Goal: Information Seeking & Learning: Learn about a topic

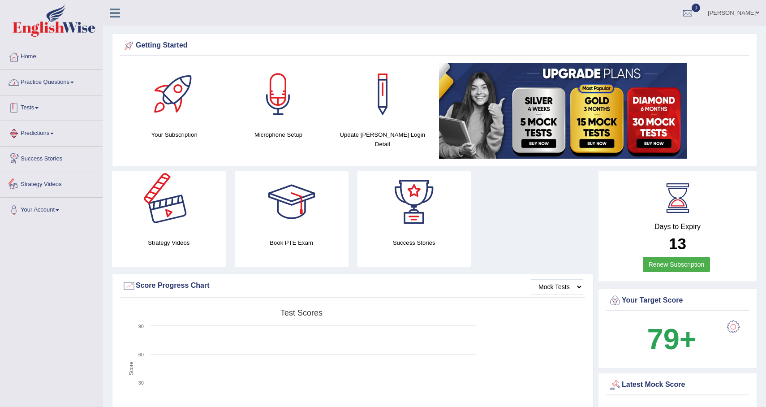
click at [51, 90] on link "Practice Questions" at bounding box center [51, 81] width 102 height 22
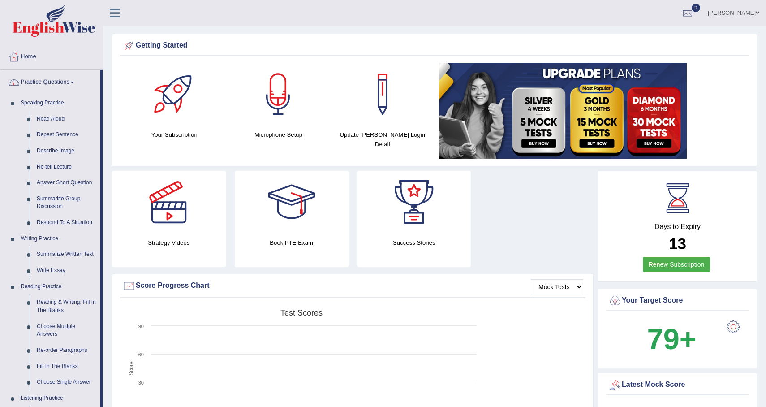
click at [79, 79] on link "Practice Questions" at bounding box center [50, 81] width 100 height 22
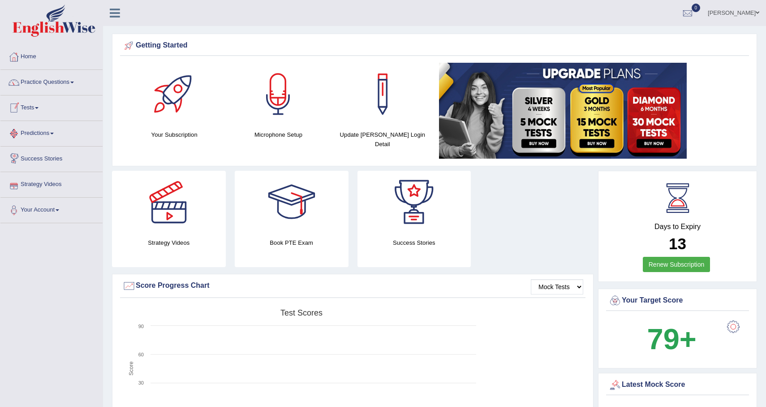
click at [45, 106] on link "Tests" at bounding box center [51, 106] width 102 height 22
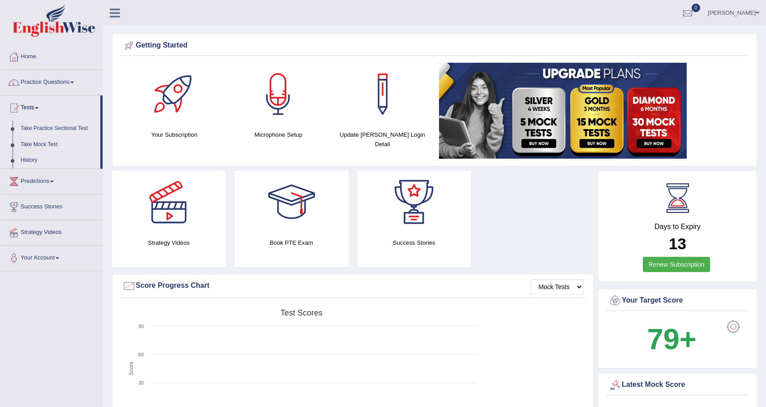
click at [59, 127] on link "Take Practice Sectional Test" at bounding box center [59, 128] width 84 height 16
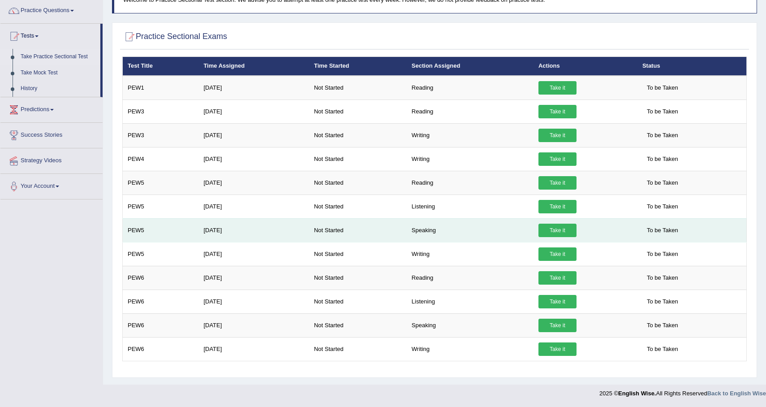
click at [563, 232] on link "Take it" at bounding box center [557, 229] width 38 height 13
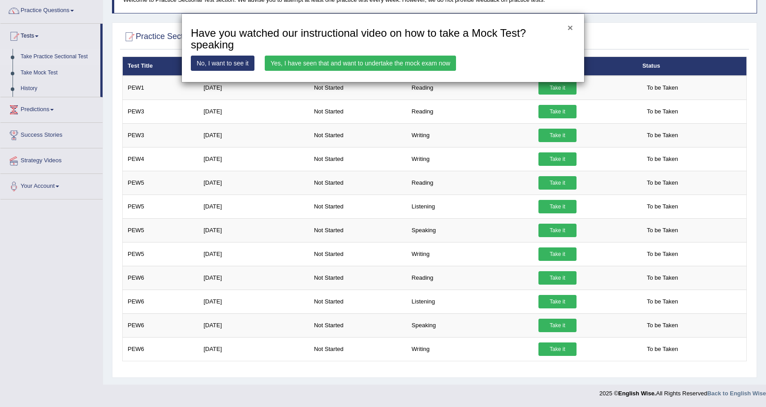
click at [572, 29] on button "×" at bounding box center [569, 27] width 5 height 9
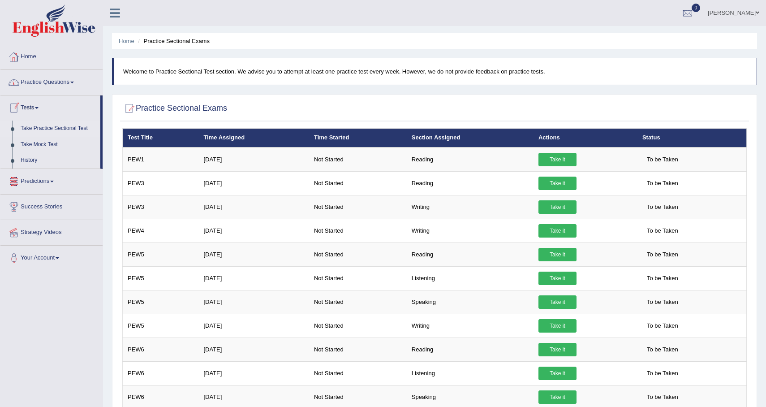
click at [57, 86] on link "Practice Questions" at bounding box center [51, 81] width 102 height 22
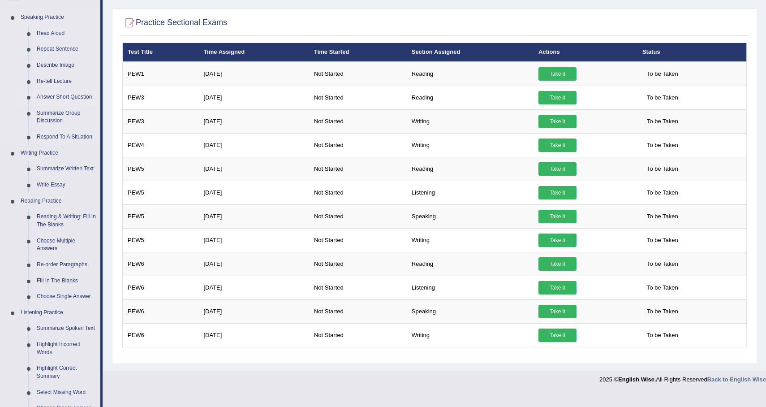
scroll to position [90, 0]
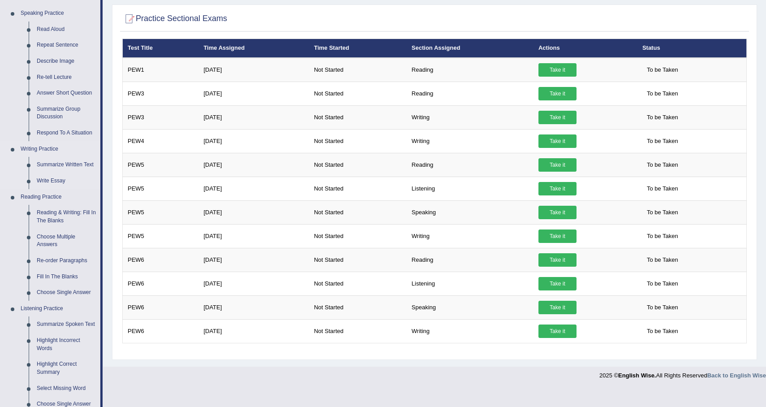
click at [57, 141] on link "Writing Practice" at bounding box center [59, 149] width 84 height 16
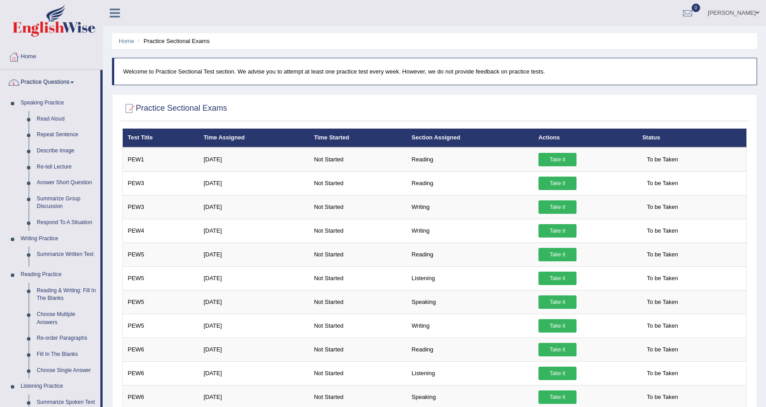
click at [65, 76] on link "Practice Questions" at bounding box center [50, 81] width 100 height 22
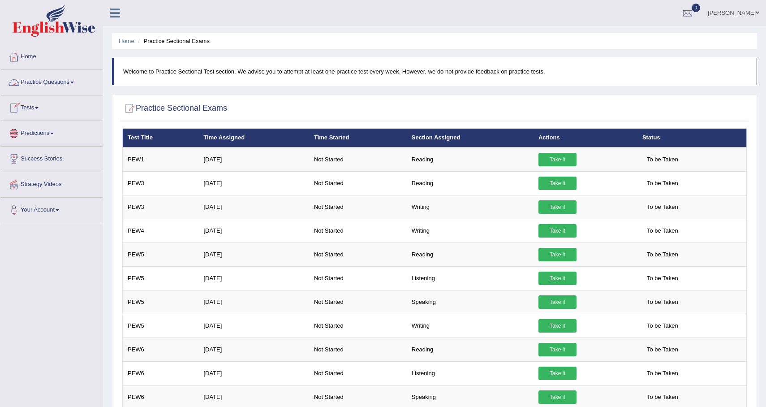
click at [66, 76] on link "Practice Questions" at bounding box center [51, 81] width 102 height 22
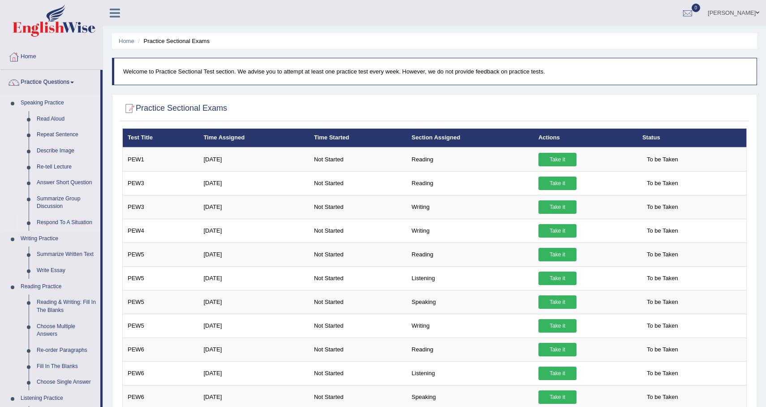
click at [65, 224] on link "Respond To A Situation" at bounding box center [67, 223] width 68 height 16
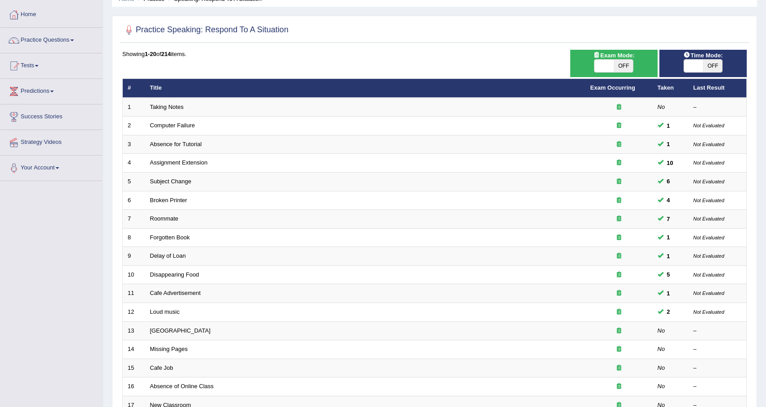
scroll to position [44, 0]
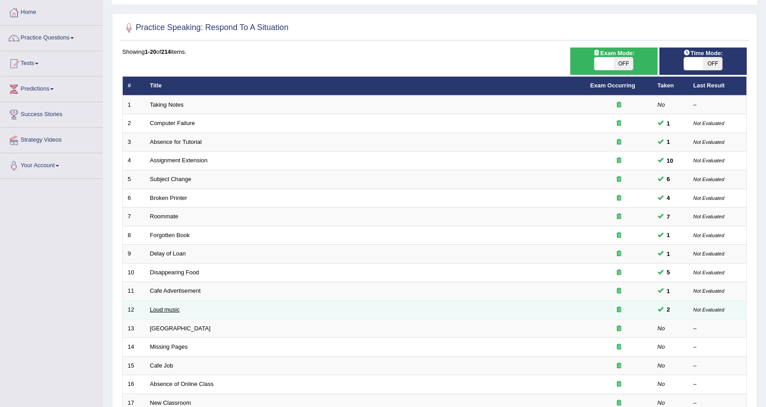
click at [172, 309] on link "Loud music" at bounding box center [165, 309] width 30 height 7
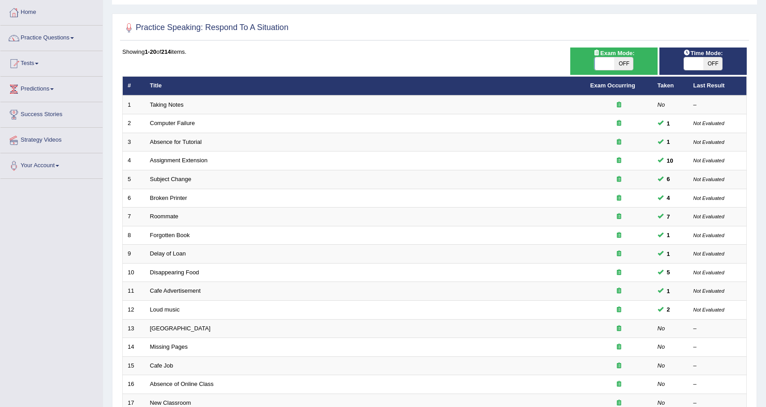
click at [624, 68] on span "OFF" at bounding box center [623, 63] width 19 height 13
checkbox input "true"
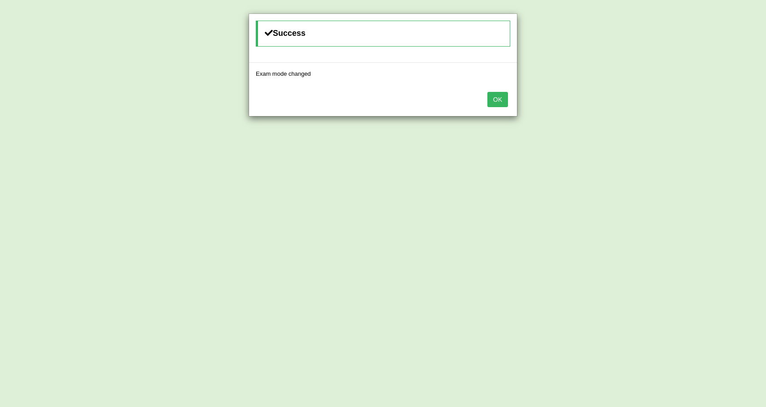
click at [503, 100] on button "OK" at bounding box center [497, 99] width 21 height 15
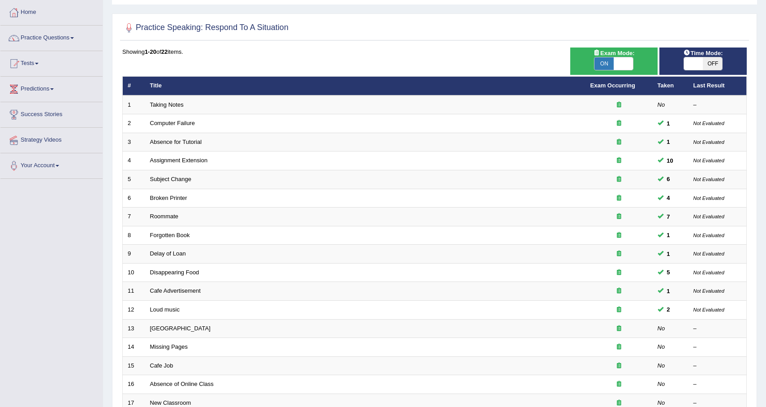
click at [714, 62] on span "OFF" at bounding box center [712, 63] width 19 height 13
checkbox input "true"
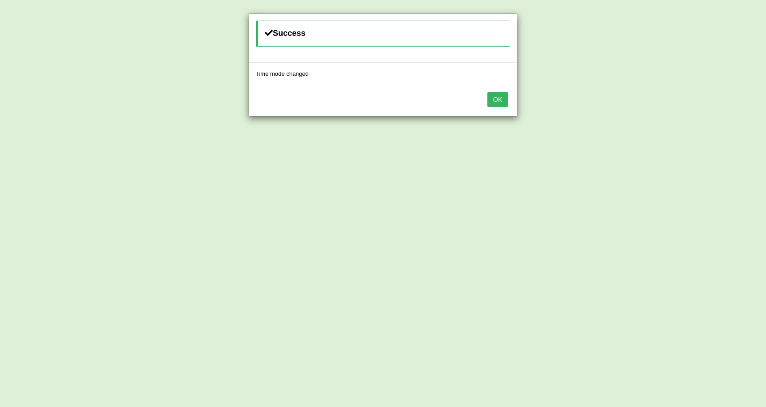
click at [503, 100] on button "OK" at bounding box center [497, 99] width 21 height 15
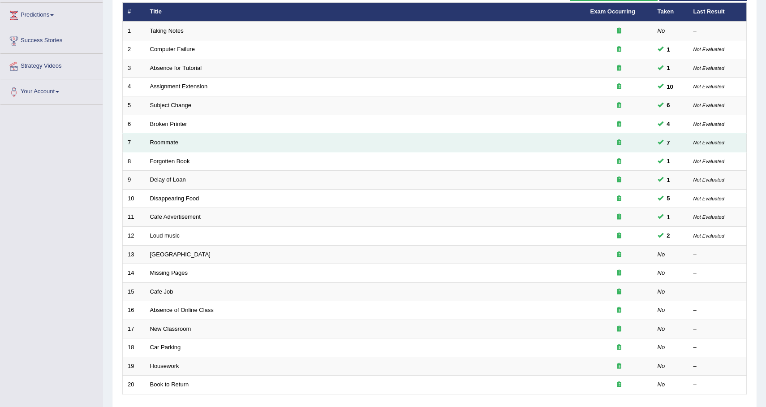
scroll to position [119, 0]
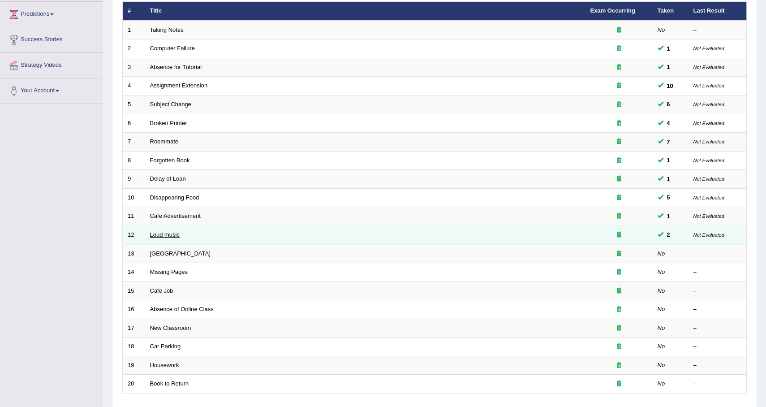
click at [156, 232] on link "Loud music" at bounding box center [165, 234] width 30 height 7
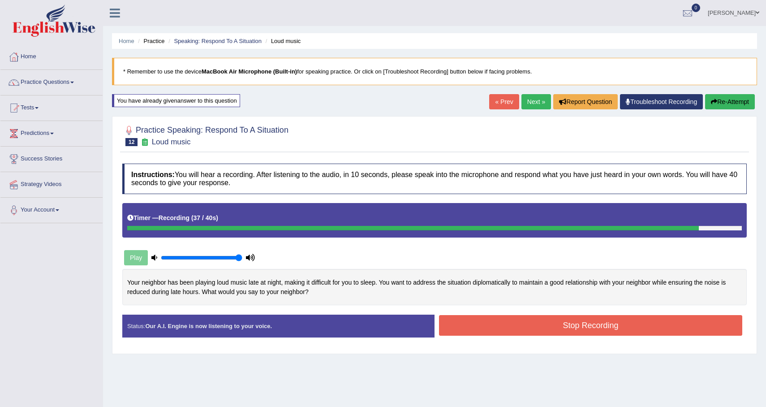
click at [558, 328] on button "Stop Recording" at bounding box center [590, 325] width 303 height 21
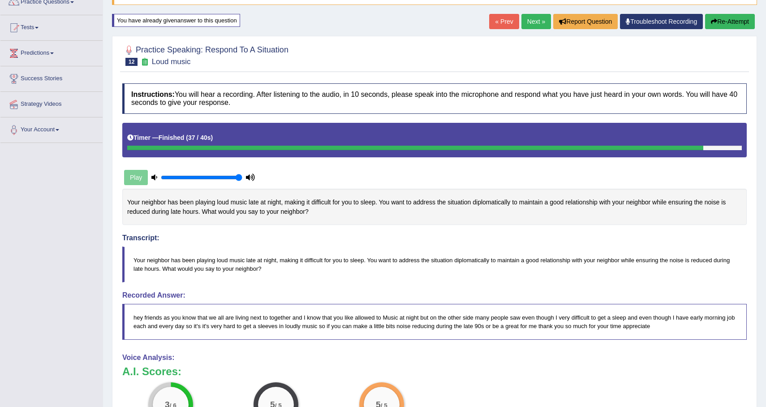
scroll to position [53, 0]
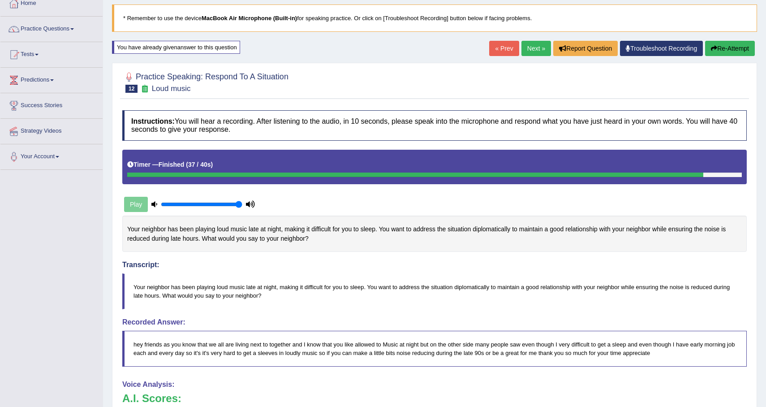
click at [725, 51] on button "Re-Attempt" at bounding box center [730, 48] width 50 height 15
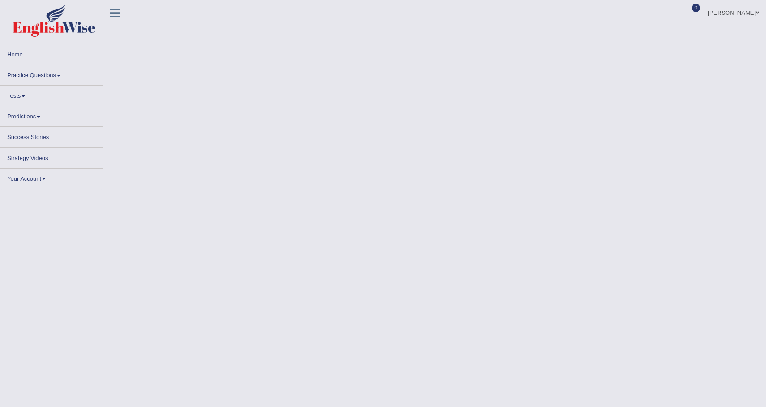
scroll to position [64, 0]
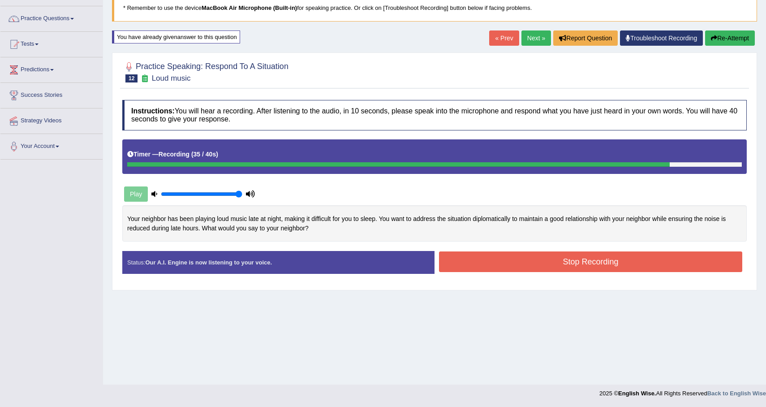
click at [558, 263] on button "Stop Recording" at bounding box center [590, 261] width 303 height 21
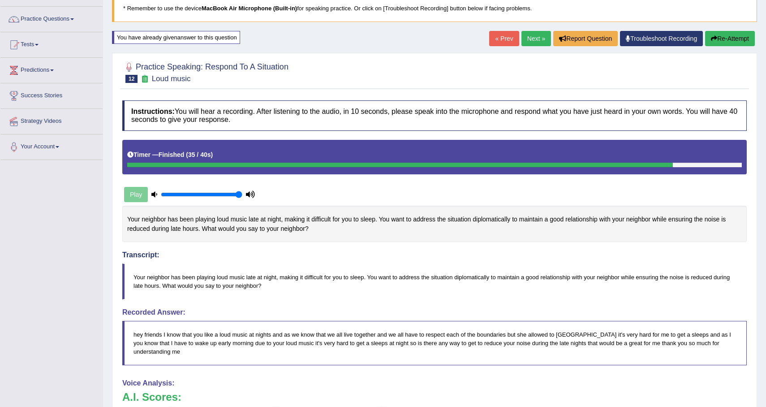
scroll to position [0, 0]
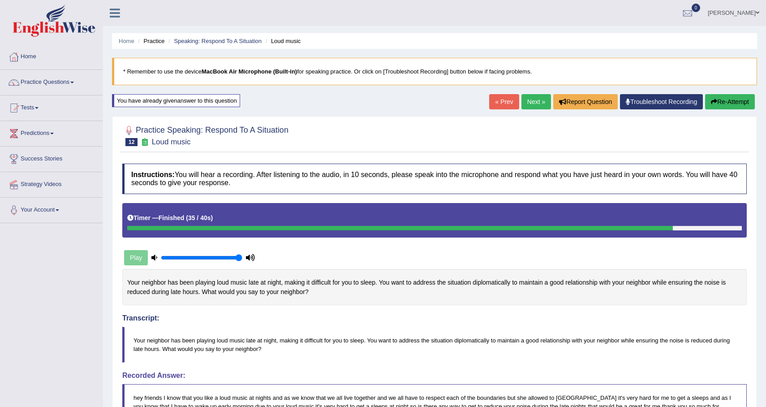
click at [533, 100] on link "Next »" at bounding box center [536, 101] width 30 height 15
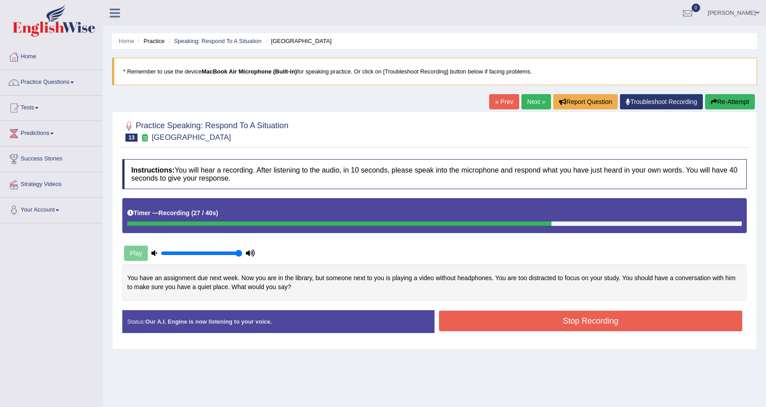
click at [727, 107] on button "Re-Attempt" at bounding box center [730, 101] width 50 height 15
click at [631, 322] on button "Stop Recording" at bounding box center [590, 320] width 303 height 21
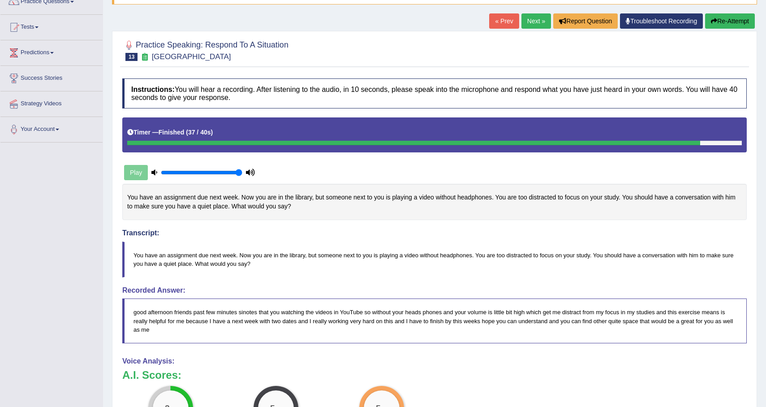
scroll to position [49, 0]
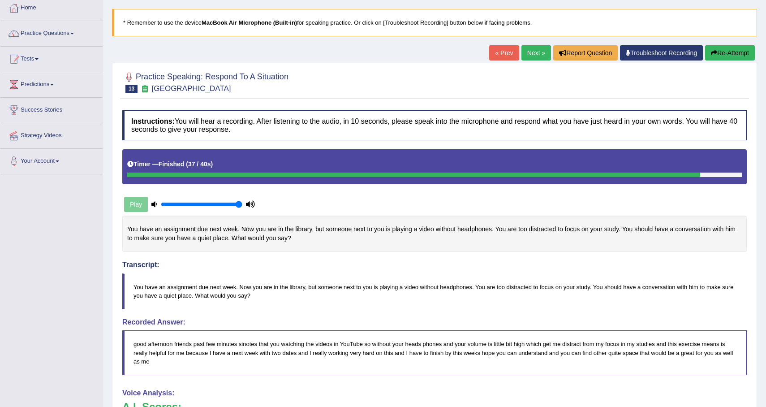
click at [724, 53] on button "Re-Attempt" at bounding box center [730, 52] width 50 height 15
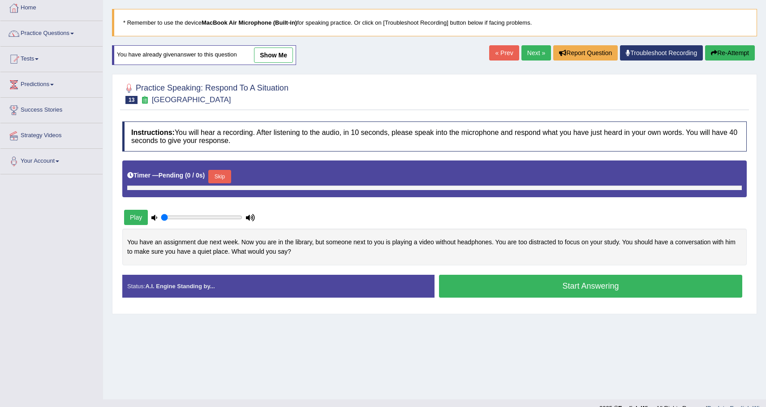
type input "1"
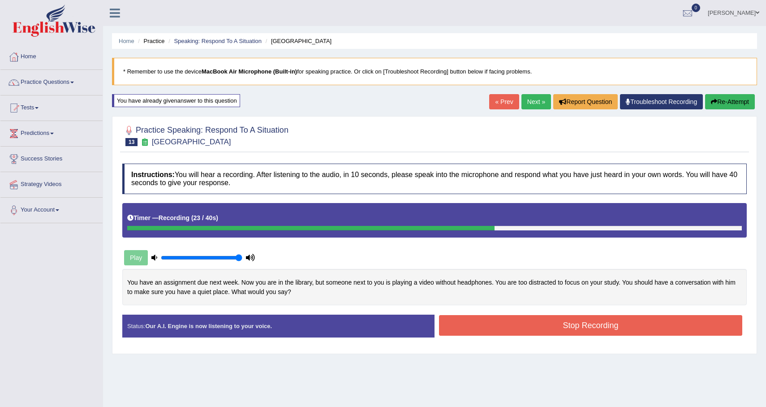
click at [732, 97] on button "Re-Attempt" at bounding box center [730, 101] width 50 height 15
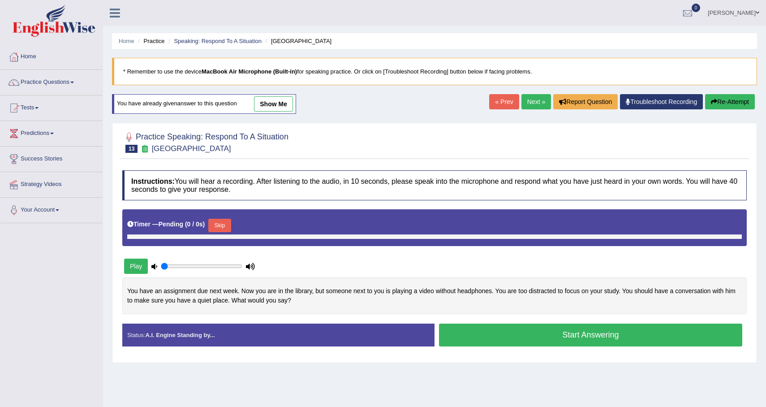
type input "1"
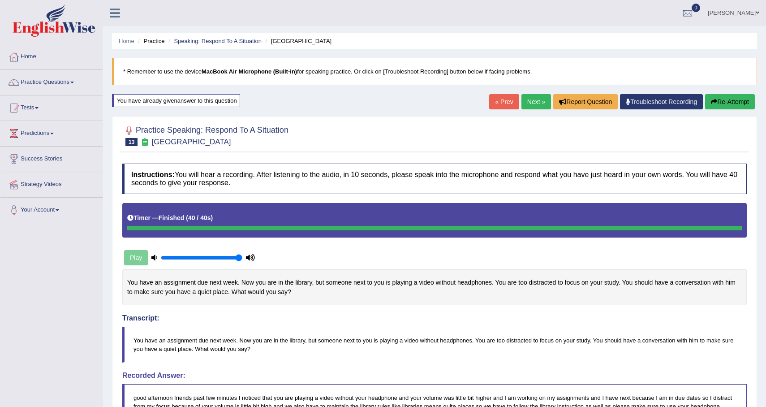
click at [529, 101] on link "Next »" at bounding box center [536, 101] width 30 height 15
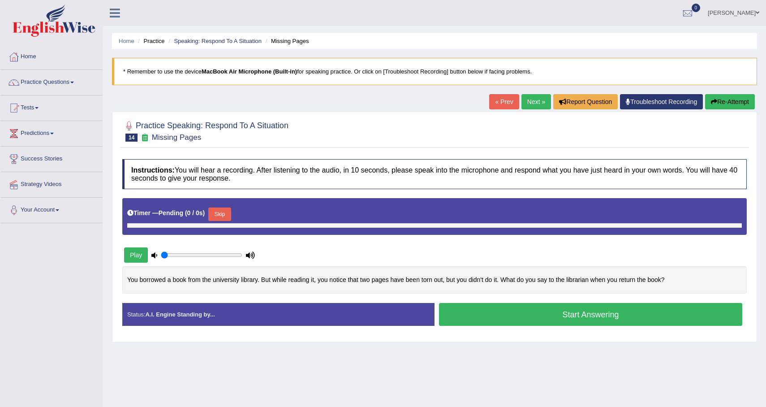
scroll to position [64, 0]
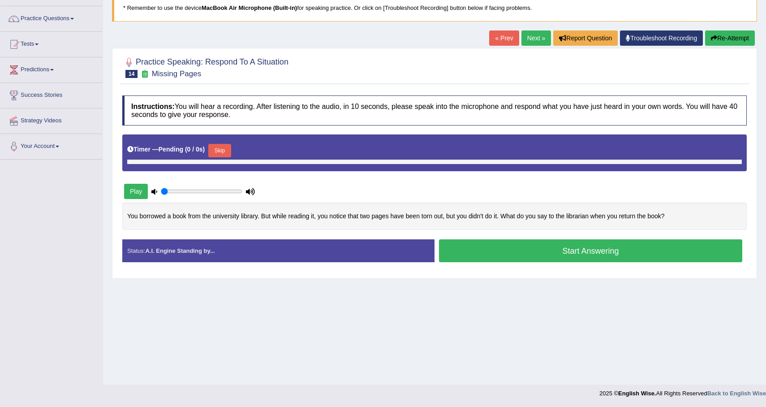
type input "1"
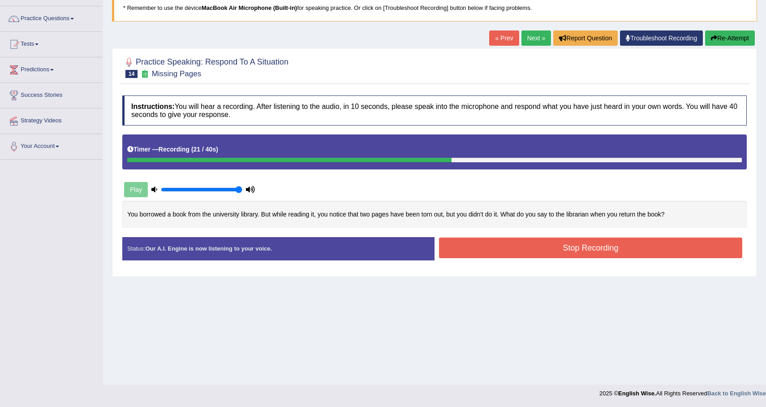
click at [743, 36] on button "Re-Attempt" at bounding box center [730, 37] width 50 height 15
click at [575, 249] on button "Stop Recording" at bounding box center [590, 247] width 303 height 21
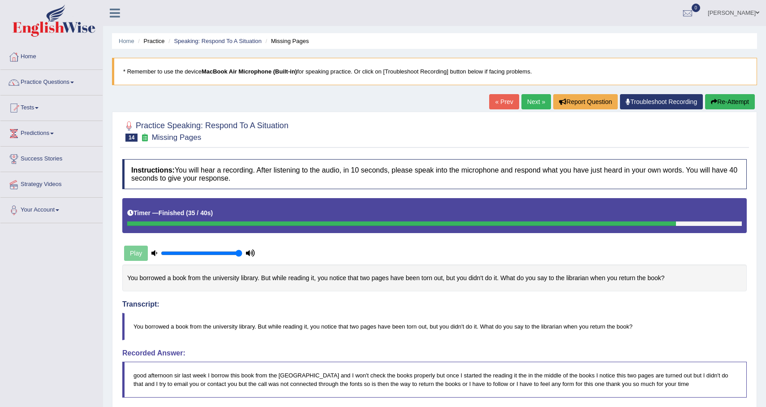
click at [735, 103] on button "Re-Attempt" at bounding box center [730, 101] width 50 height 15
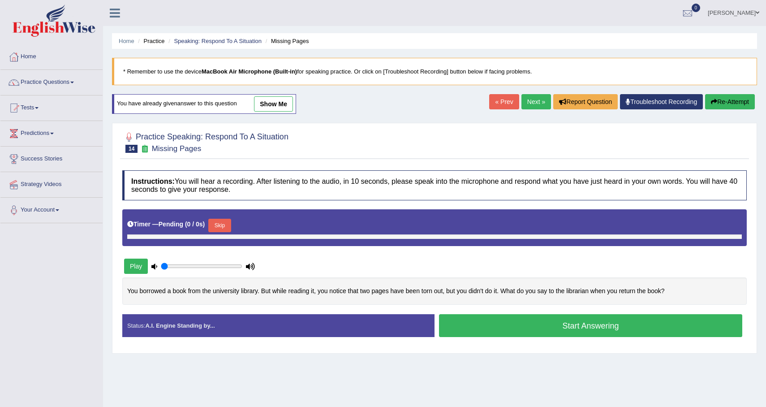
type input "1"
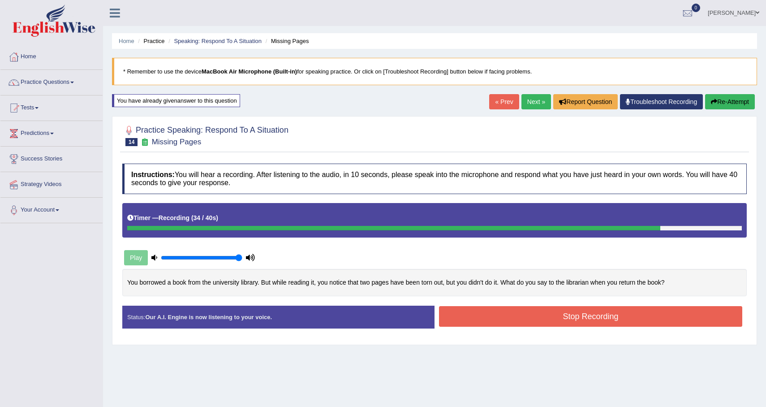
click at [598, 320] on button "Stop Recording" at bounding box center [590, 316] width 303 height 21
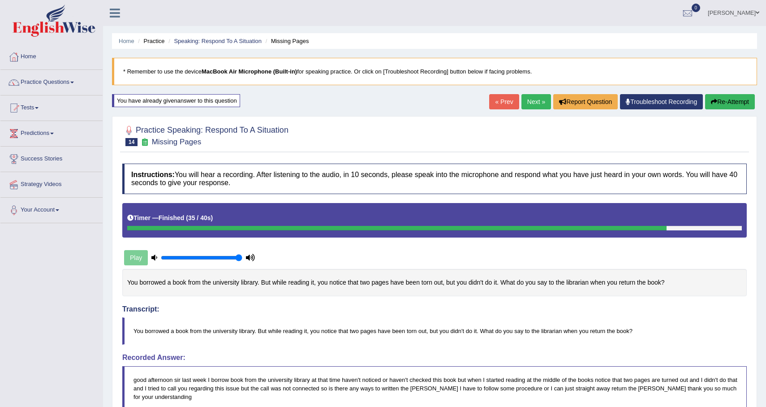
click at [737, 102] on button "Re-Attempt" at bounding box center [730, 101] width 50 height 15
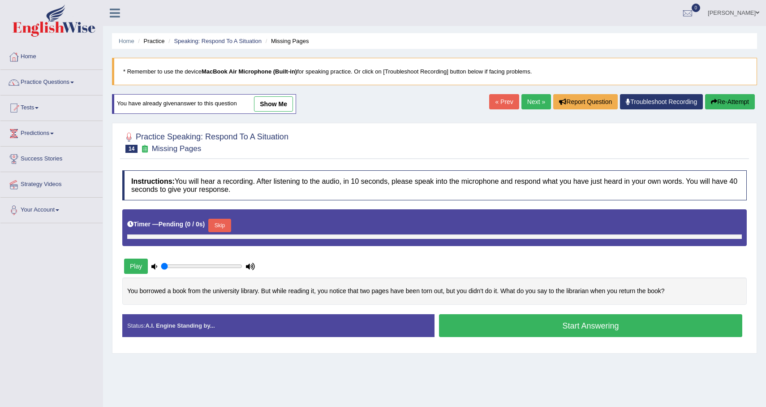
type input "1"
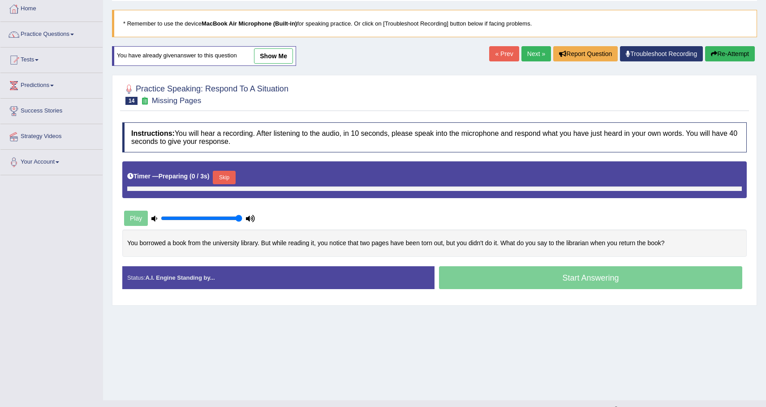
scroll to position [64, 0]
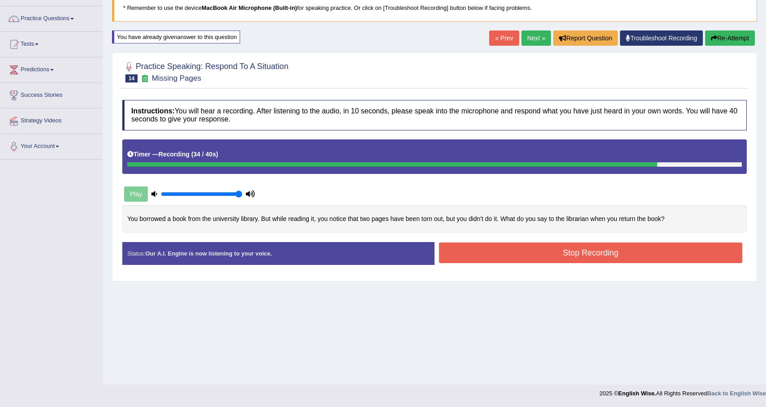
click at [611, 259] on button "Stop Recording" at bounding box center [590, 252] width 303 height 21
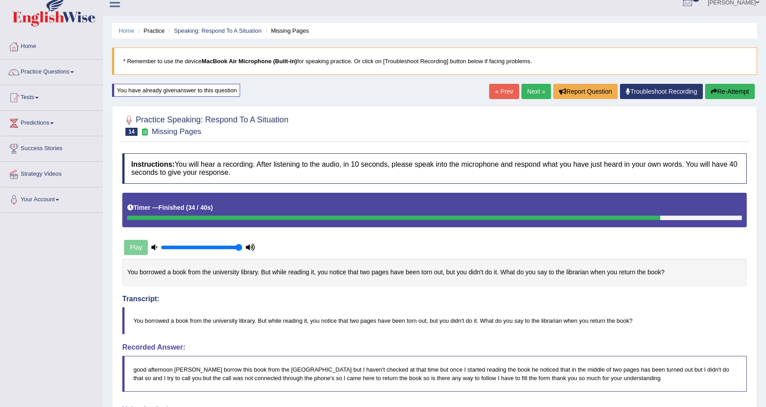
scroll to position [0, 0]
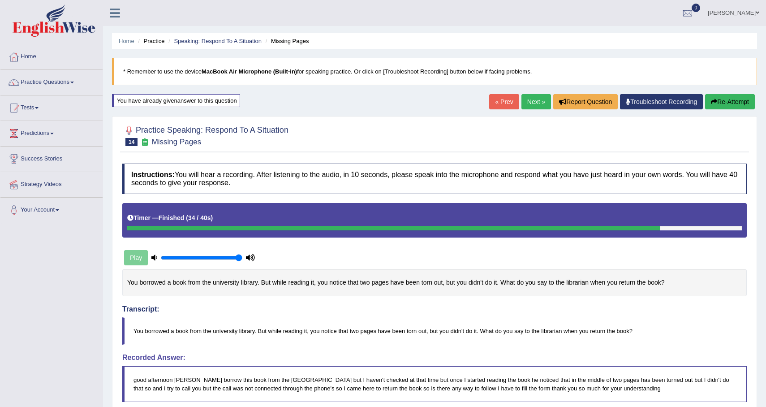
click at [732, 98] on button "Re-Attempt" at bounding box center [730, 101] width 50 height 15
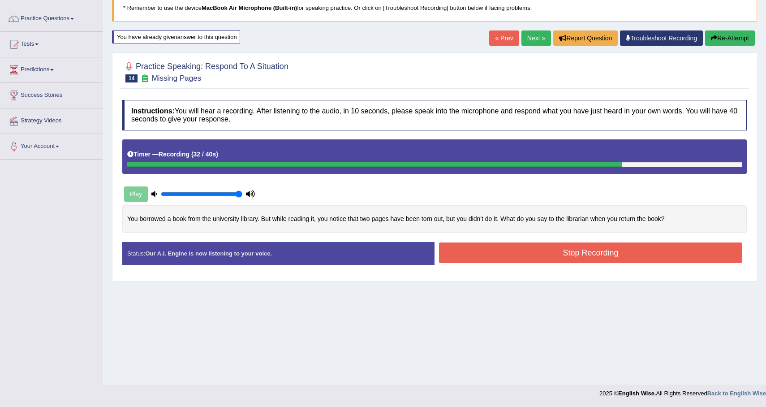
click at [557, 257] on button "Stop Recording" at bounding box center [590, 252] width 303 height 21
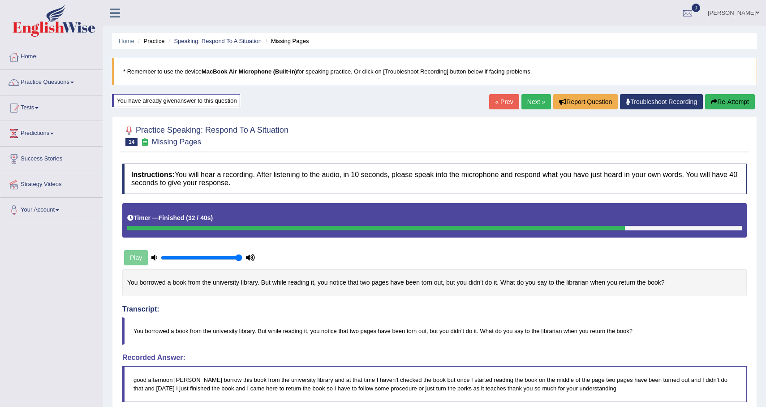
click at [717, 99] on button "Re-Attempt" at bounding box center [730, 101] width 50 height 15
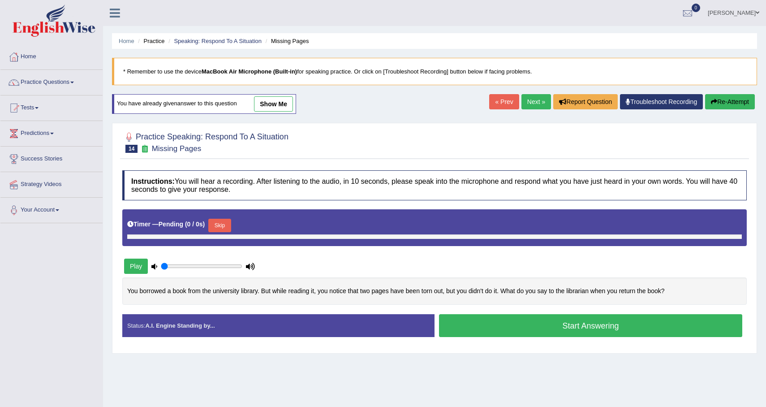
type input "1"
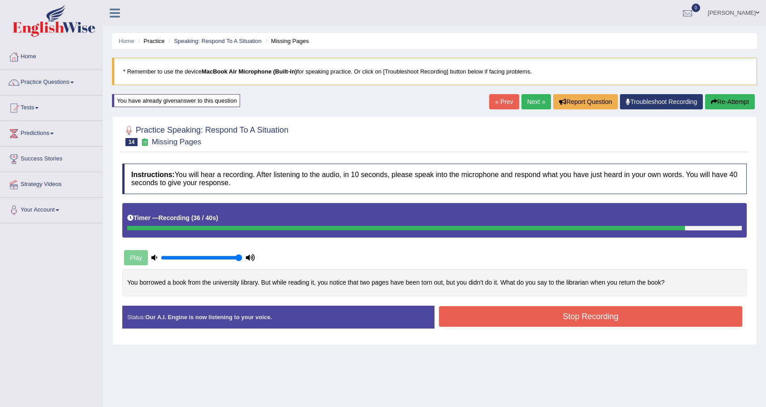
click at [556, 318] on button "Stop Recording" at bounding box center [590, 316] width 303 height 21
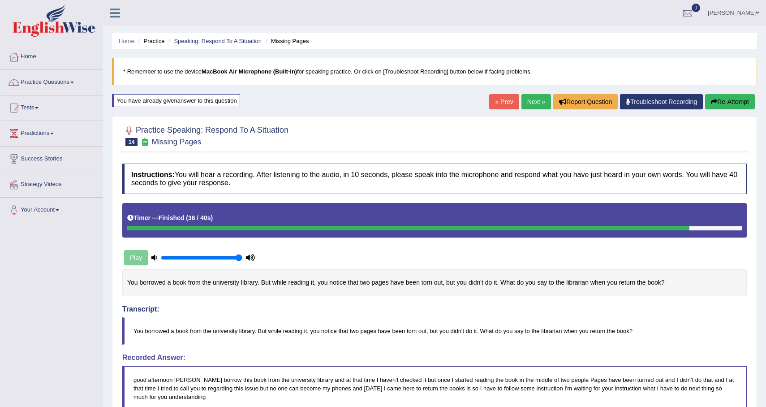
click at [744, 102] on button "Re-Attempt" at bounding box center [730, 101] width 50 height 15
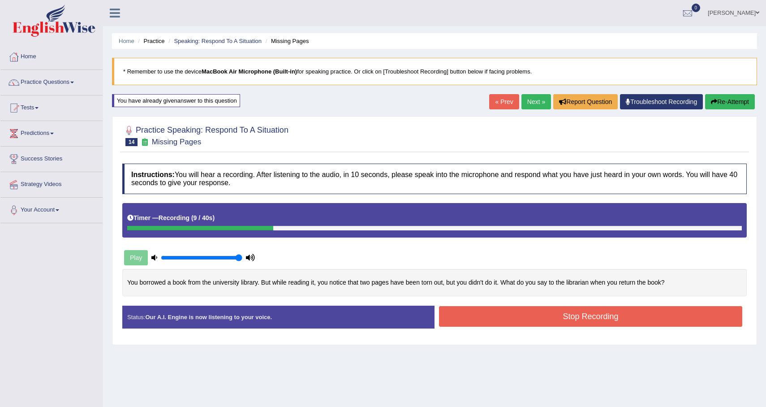
click at [737, 107] on button "Re-Attempt" at bounding box center [730, 101] width 50 height 15
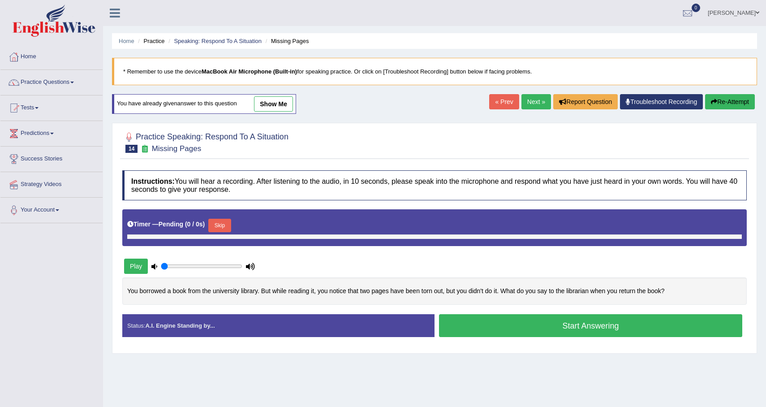
type input "1"
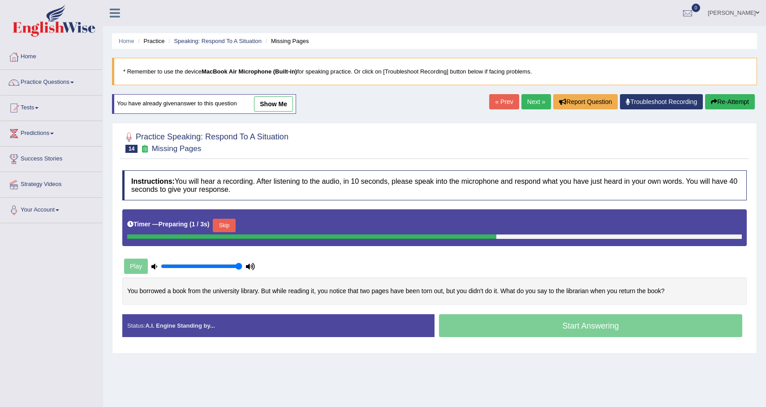
click at [230, 228] on button "Skip" at bounding box center [224, 225] width 22 height 13
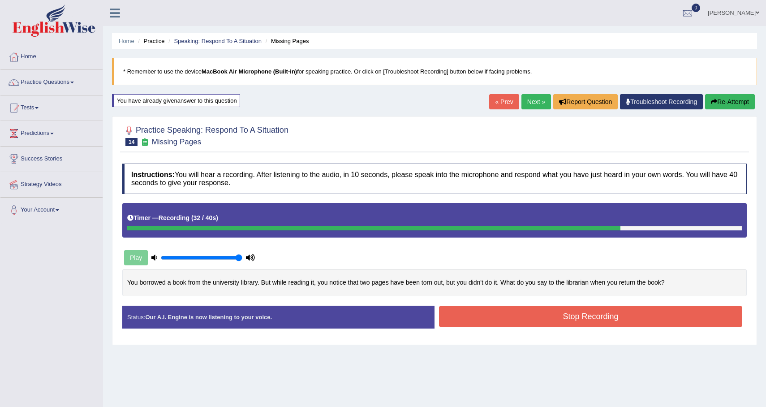
click at [735, 101] on button "Re-Attempt" at bounding box center [730, 101] width 50 height 15
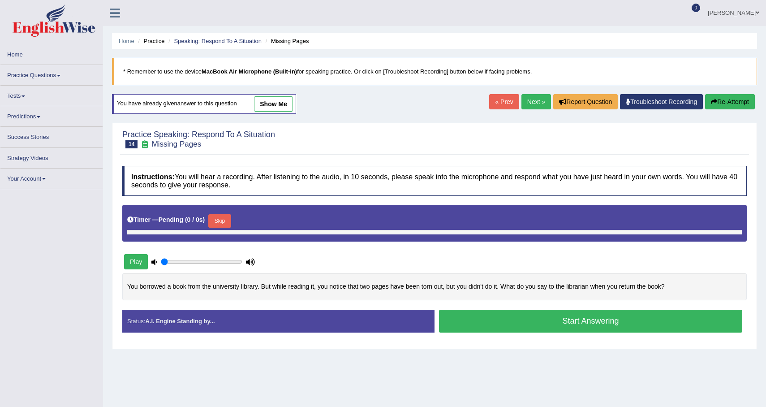
type input "1"
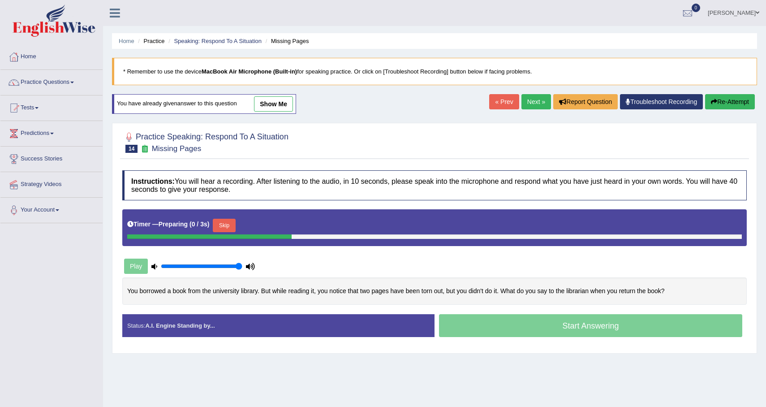
click at [227, 232] on button "Skip" at bounding box center [224, 225] width 22 height 13
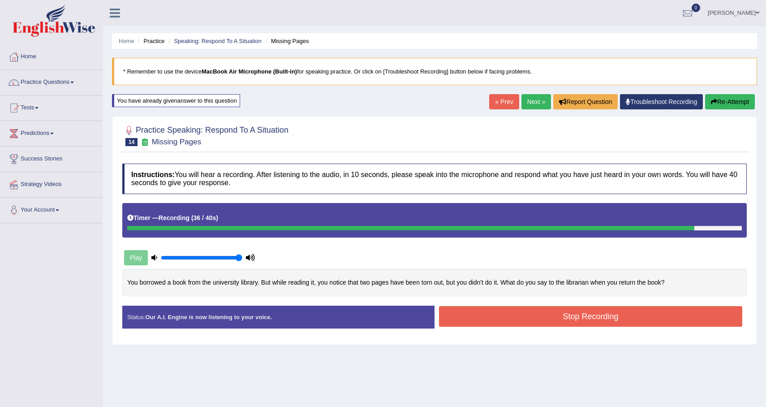
click at [540, 322] on button "Stop Recording" at bounding box center [590, 316] width 303 height 21
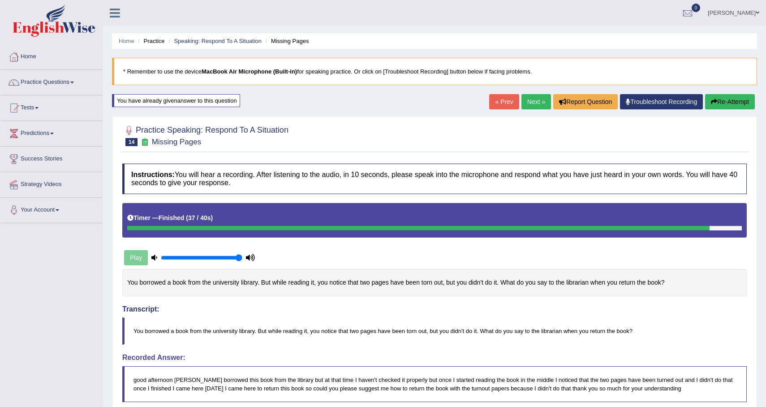
click at [531, 112] on div "Home Practice Speaking: Respond To A Situation Missing Pages * Remember to use …" at bounding box center [434, 319] width 663 height 639
click at [532, 107] on link "Next »" at bounding box center [536, 101] width 30 height 15
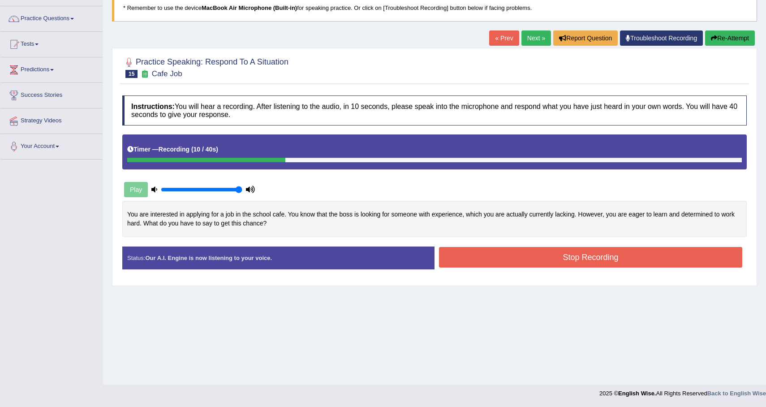
click at [727, 40] on button "Re-Attempt" at bounding box center [730, 37] width 50 height 15
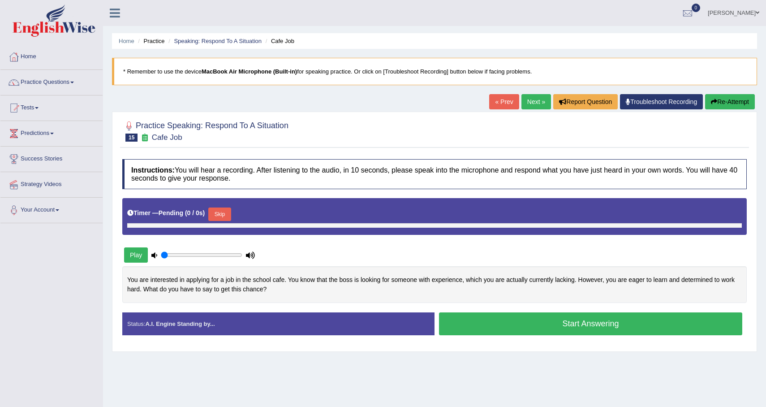
type input "1"
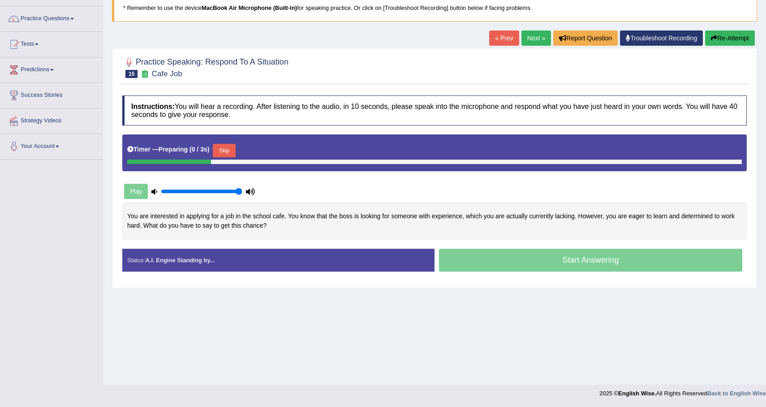
scroll to position [64, 0]
click at [227, 151] on button "Skip" at bounding box center [224, 150] width 22 height 13
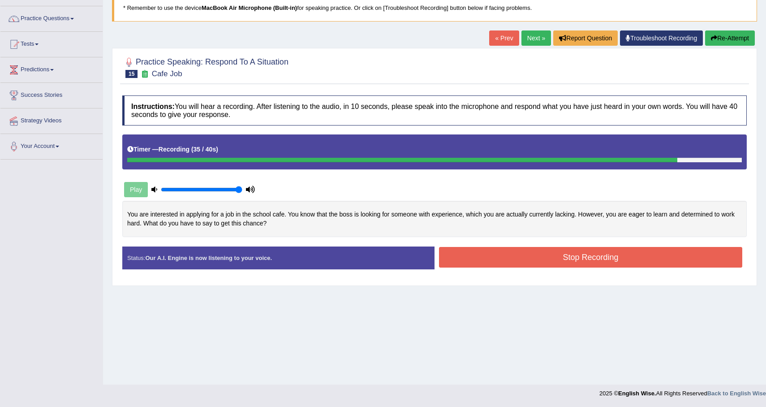
click at [554, 257] on button "Stop Recording" at bounding box center [590, 257] width 303 height 21
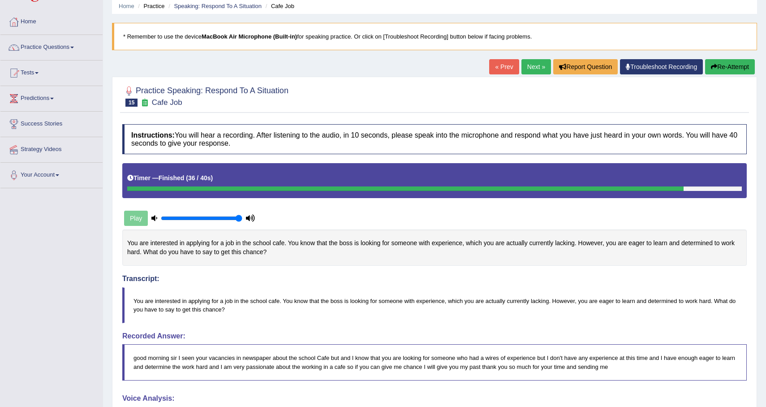
scroll to position [0, 0]
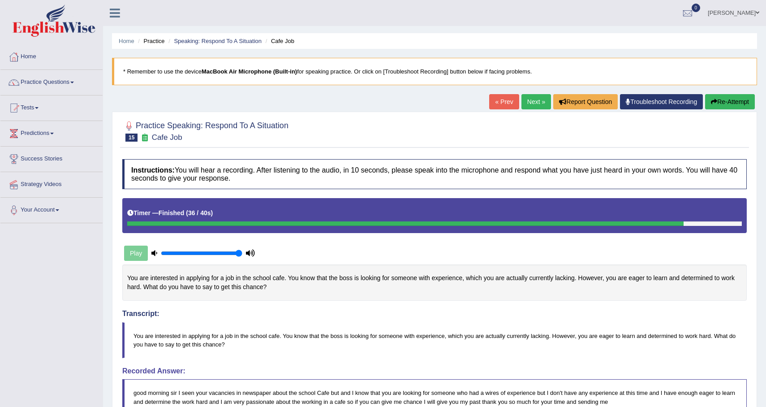
click at [726, 102] on button "Re-Attempt" at bounding box center [730, 101] width 50 height 15
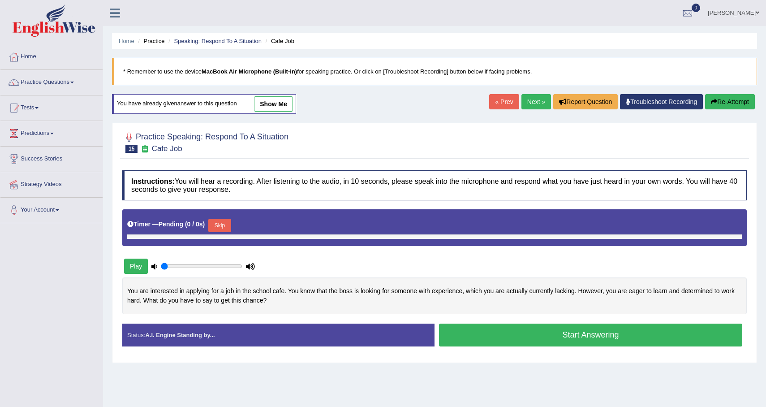
type input "1"
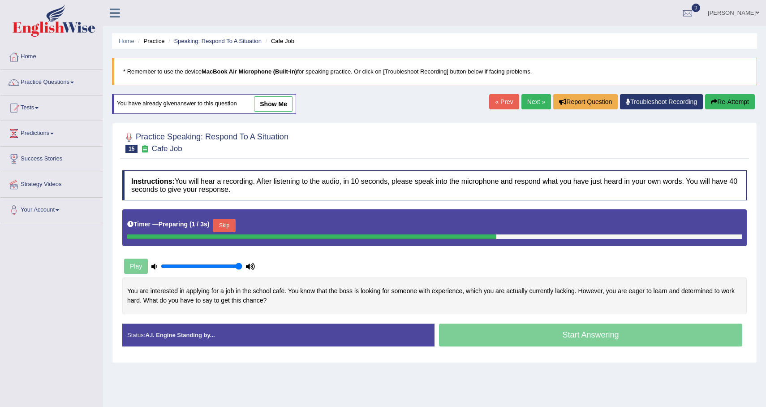
click at [223, 227] on button "Skip" at bounding box center [224, 225] width 22 height 13
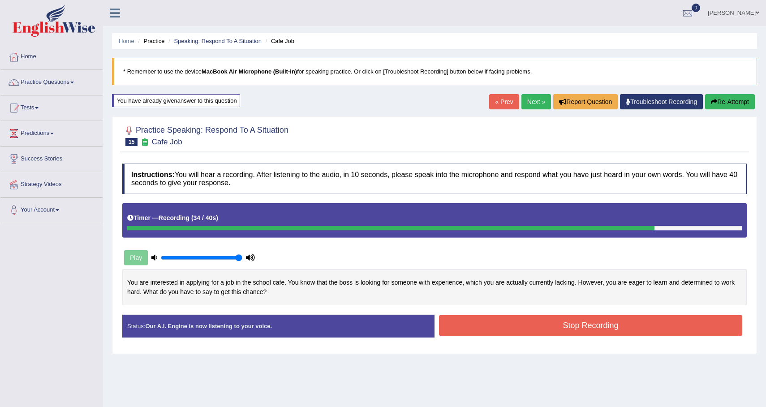
click at [523, 329] on button "Stop Recording" at bounding box center [590, 325] width 303 height 21
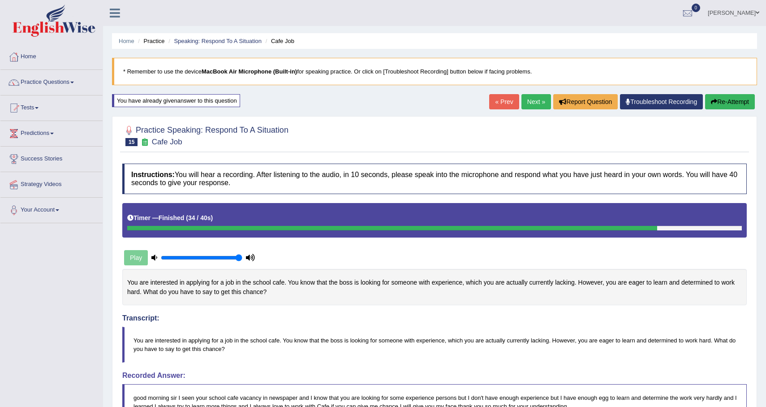
click at [729, 103] on button "Re-Attempt" at bounding box center [730, 101] width 50 height 15
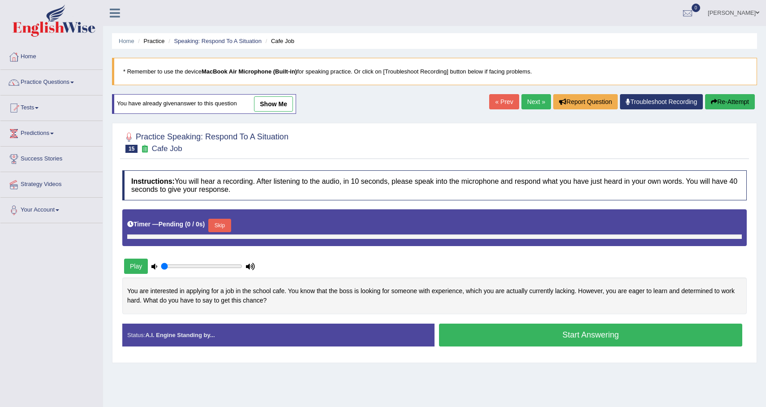
type input "1"
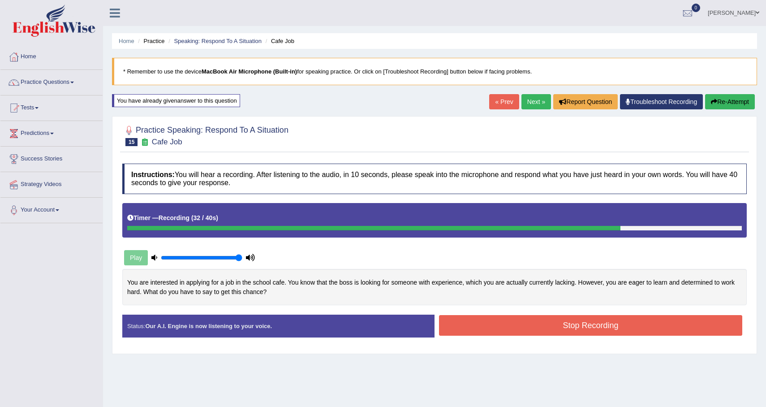
click at [604, 326] on button "Stop Recording" at bounding box center [590, 325] width 303 height 21
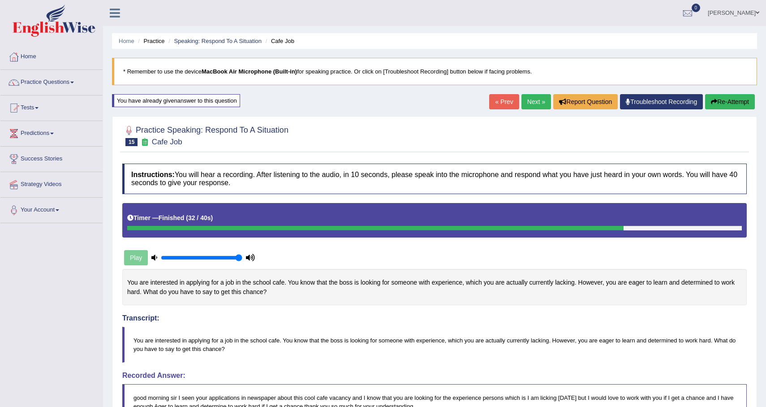
click at [730, 98] on button "Re-Attempt" at bounding box center [730, 101] width 50 height 15
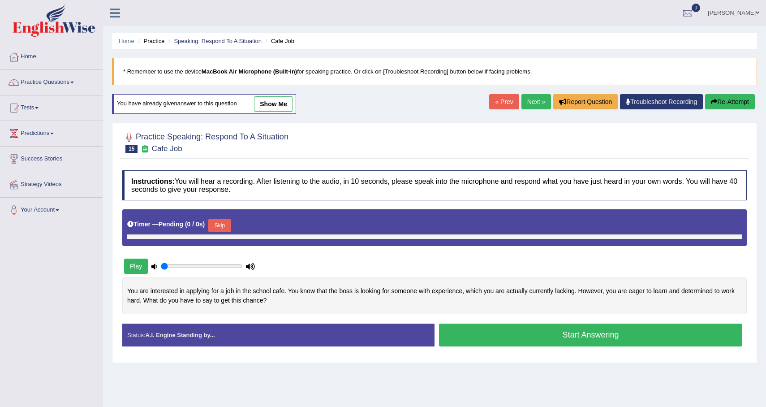
type input "1"
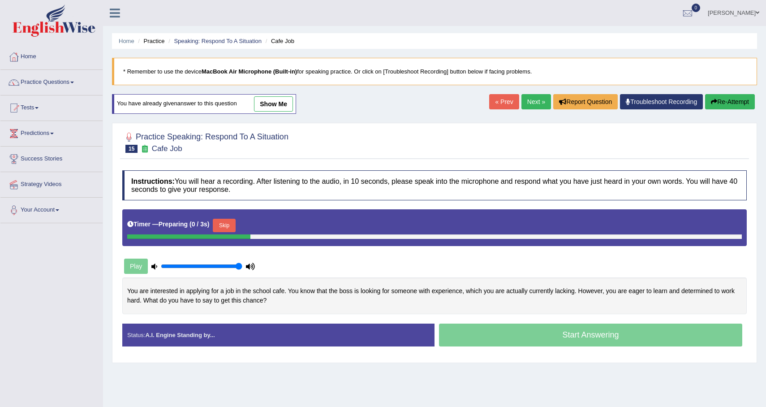
click at [230, 218] on div "Timer — Preparing ( 0 / 3s ) Skip" at bounding box center [434, 225] width 614 height 18
click at [224, 228] on button "Skip" at bounding box center [224, 225] width 22 height 13
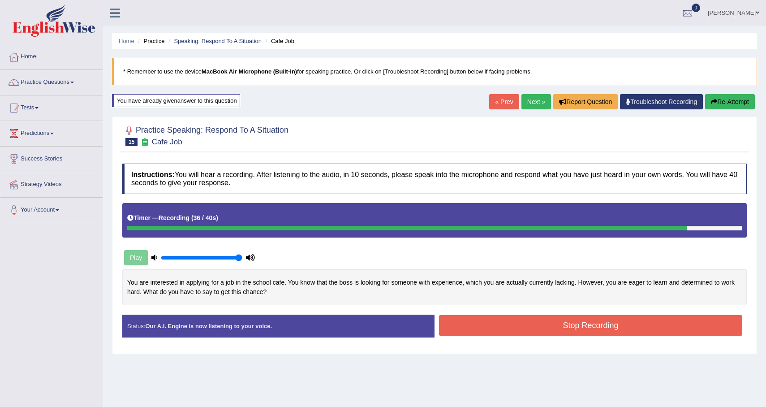
click at [588, 327] on button "Stop Recording" at bounding box center [590, 325] width 303 height 21
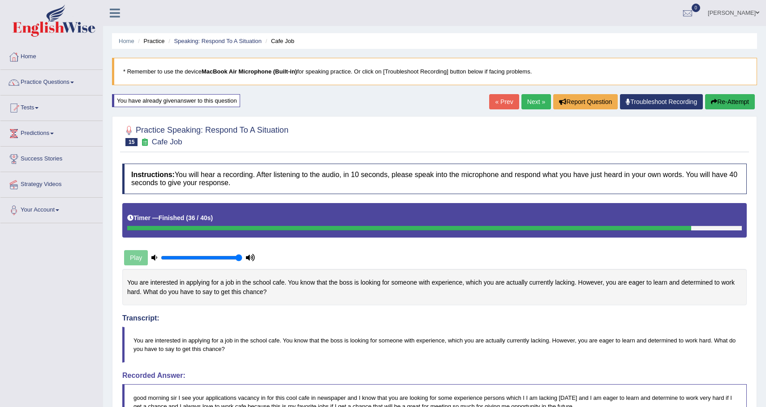
click at [534, 97] on link "Next »" at bounding box center [536, 101] width 30 height 15
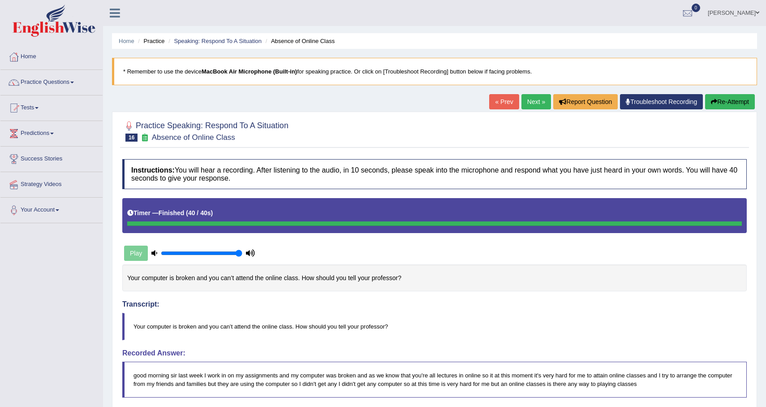
click at [723, 107] on button "Re-Attempt" at bounding box center [730, 101] width 50 height 15
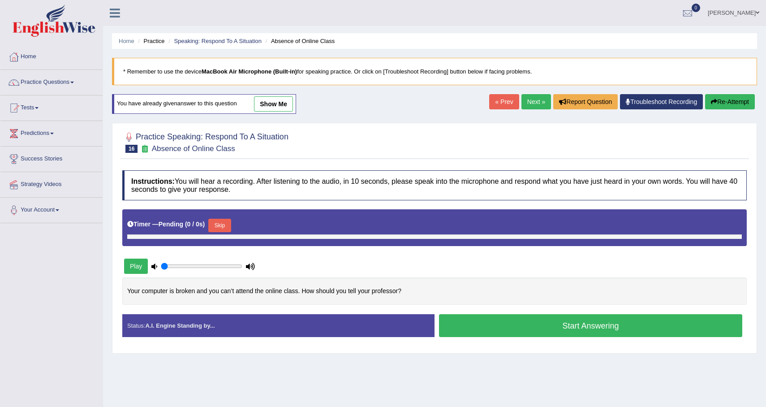
type input "1"
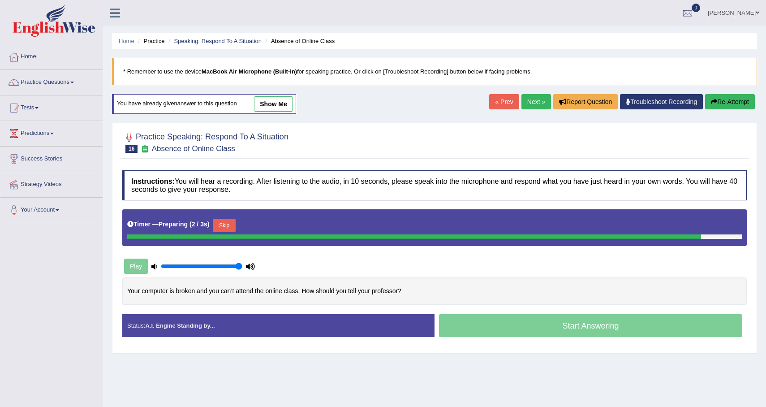
click at [224, 228] on div "Timer — Preparing ( 2 / 3s ) Skip" at bounding box center [434, 227] width 624 height 37
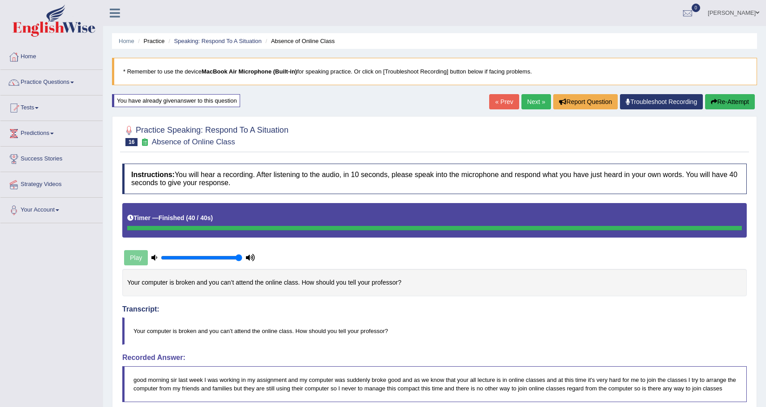
click at [735, 99] on button "Re-Attempt" at bounding box center [730, 101] width 50 height 15
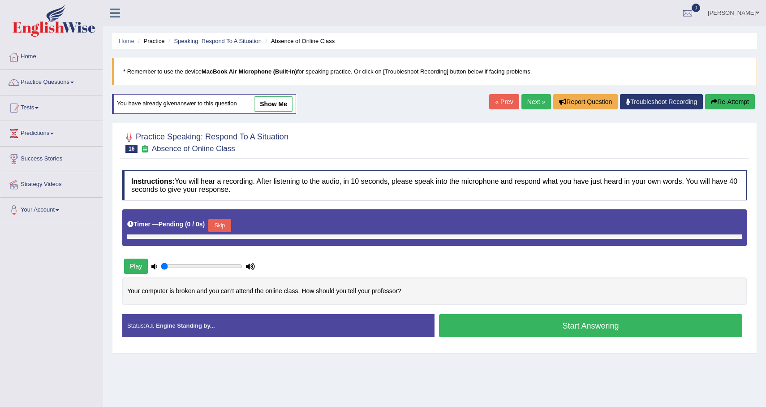
type input "1"
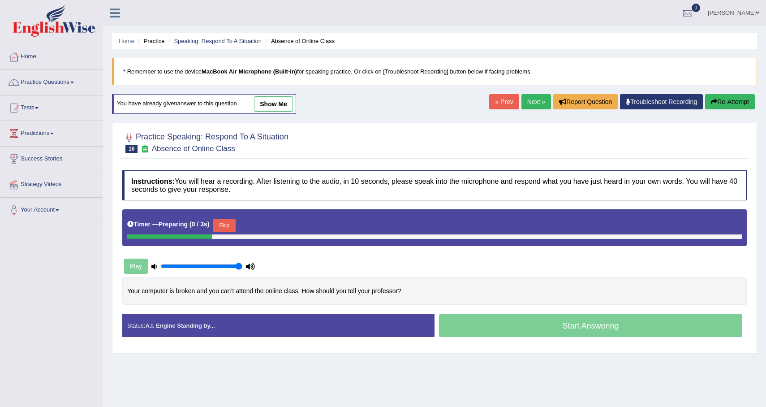
scroll to position [64, 0]
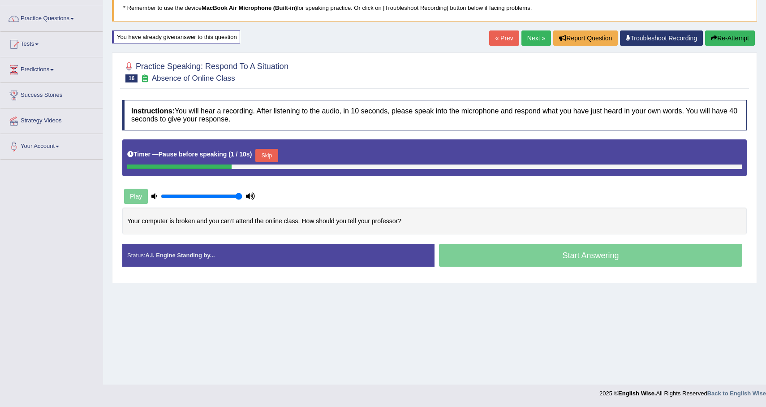
click at [269, 156] on button "Skip" at bounding box center [266, 155] width 22 height 13
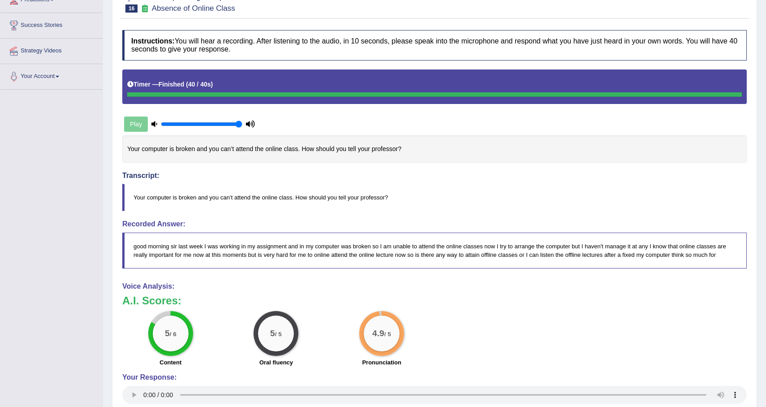
scroll to position [0, 0]
